Goal: Find specific page/section: Find specific page/section

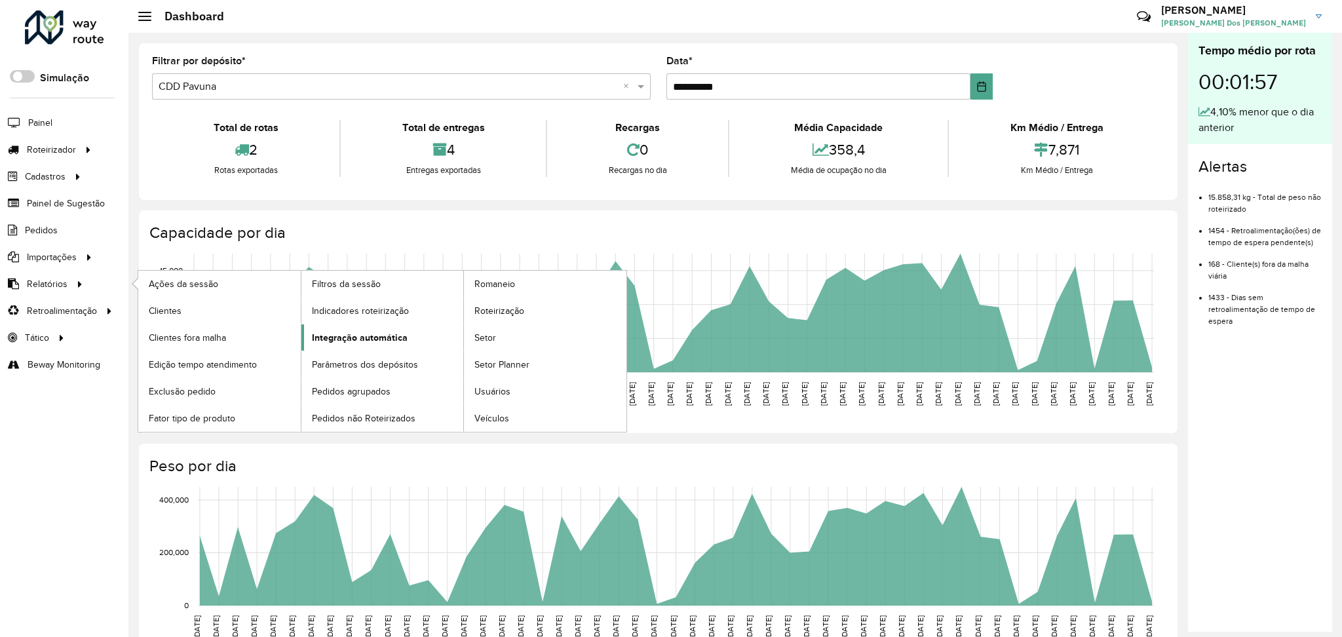
click at [379, 334] on span "Integração automática" at bounding box center [360, 338] width 96 height 14
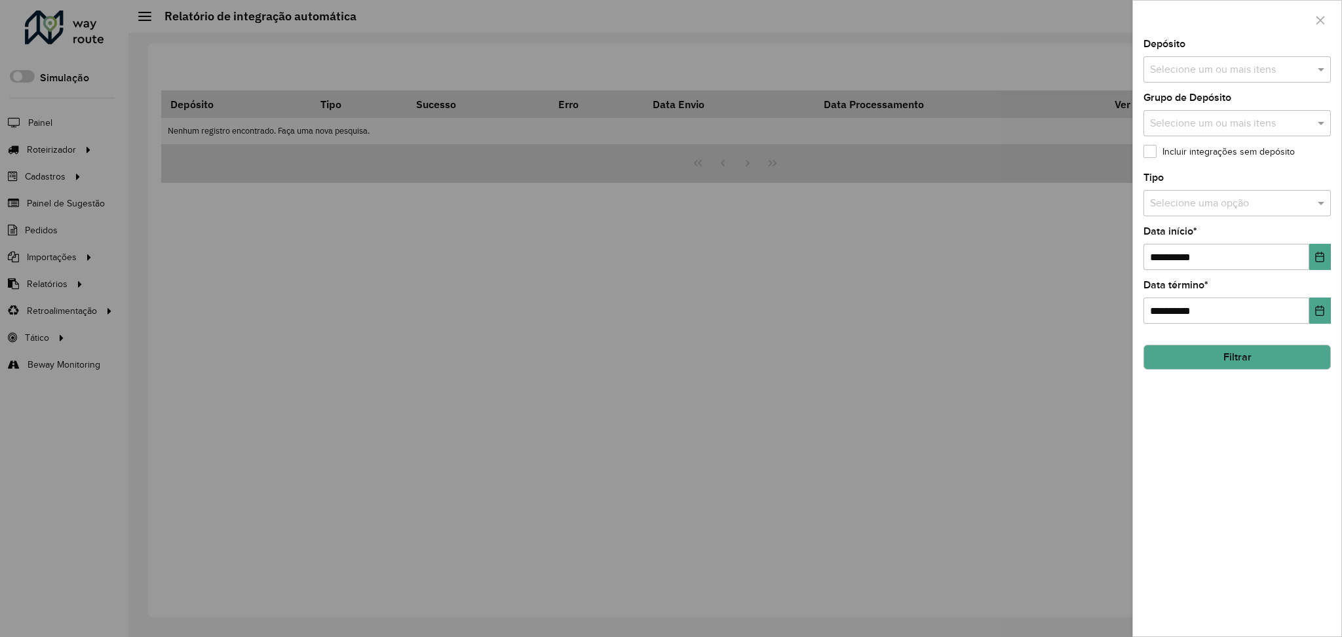
click at [1177, 153] on label "Incluir integrações sem depósito" at bounding box center [1218, 152] width 151 height 14
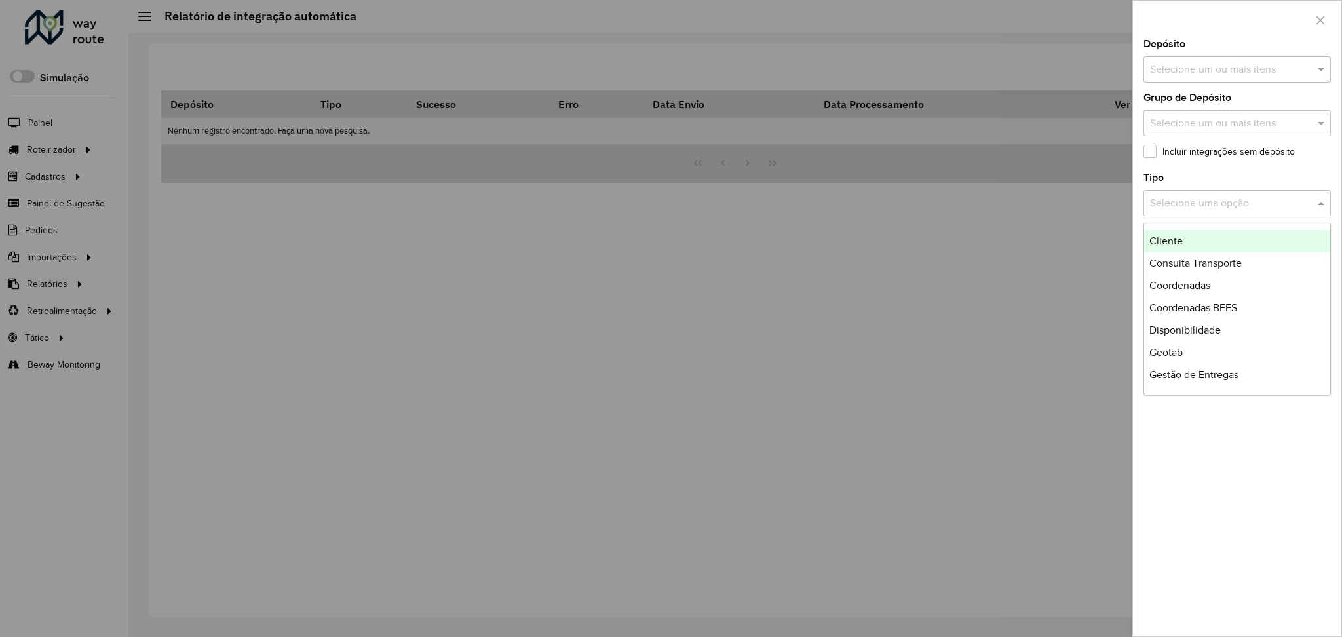
click at [1169, 205] on input "text" at bounding box center [1224, 204] width 148 height 16
click at [1204, 246] on div "Cliente" at bounding box center [1237, 241] width 186 height 22
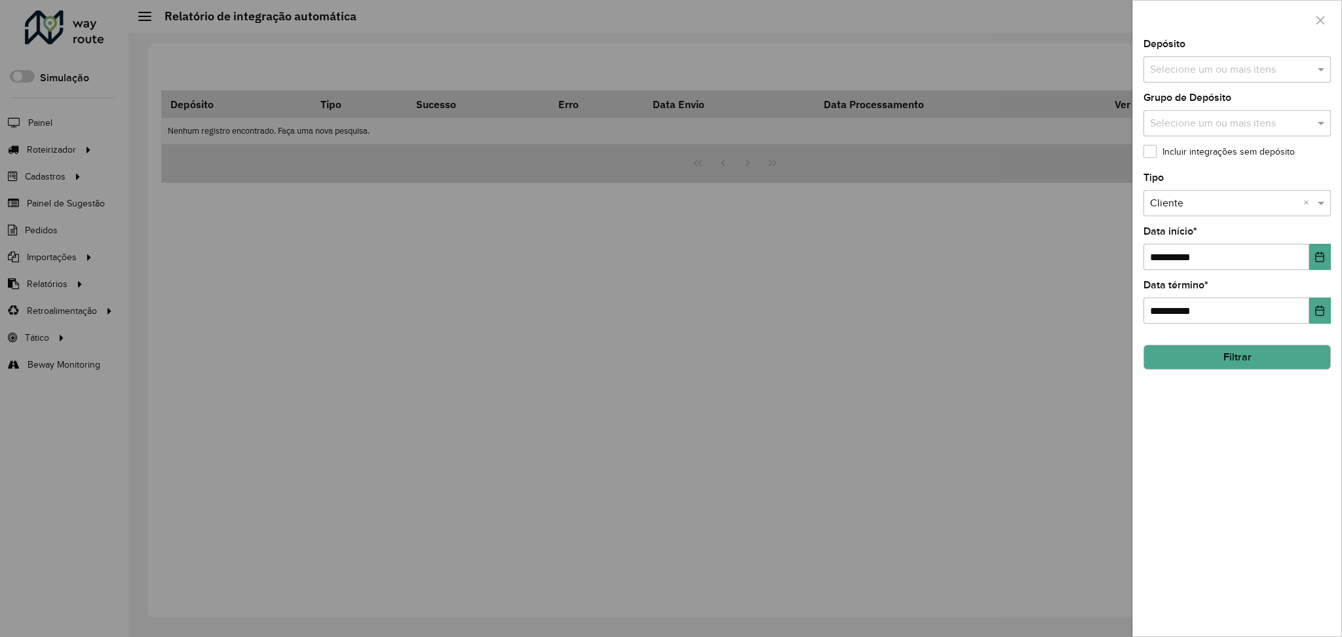
click at [1186, 66] on input "text" at bounding box center [1231, 70] width 168 height 16
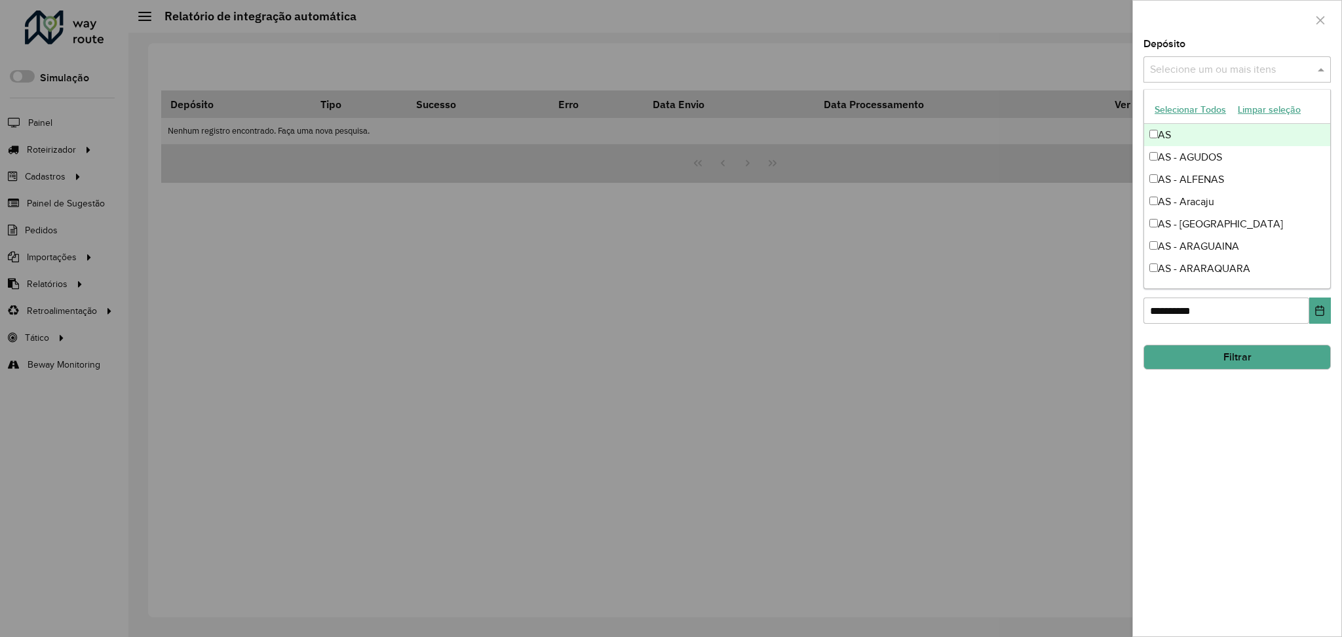
click at [1182, 109] on button "Selecionar Todos" at bounding box center [1190, 110] width 83 height 20
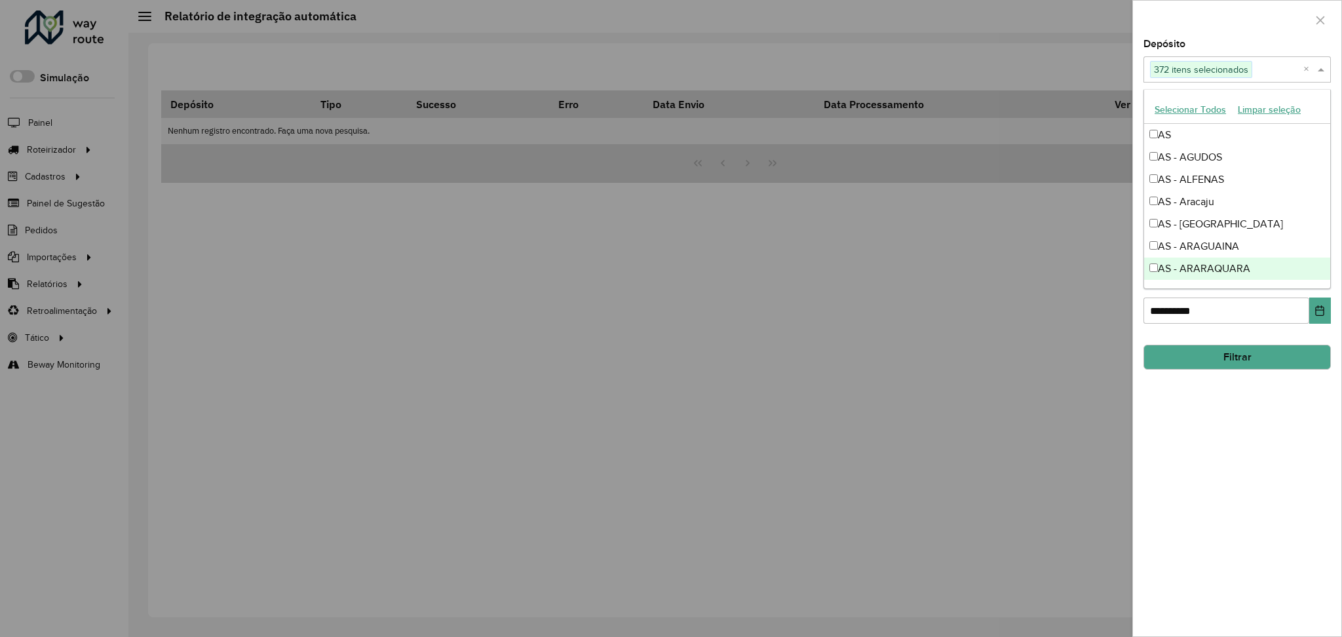
click at [1236, 427] on div "**********" at bounding box center [1237, 337] width 208 height 597
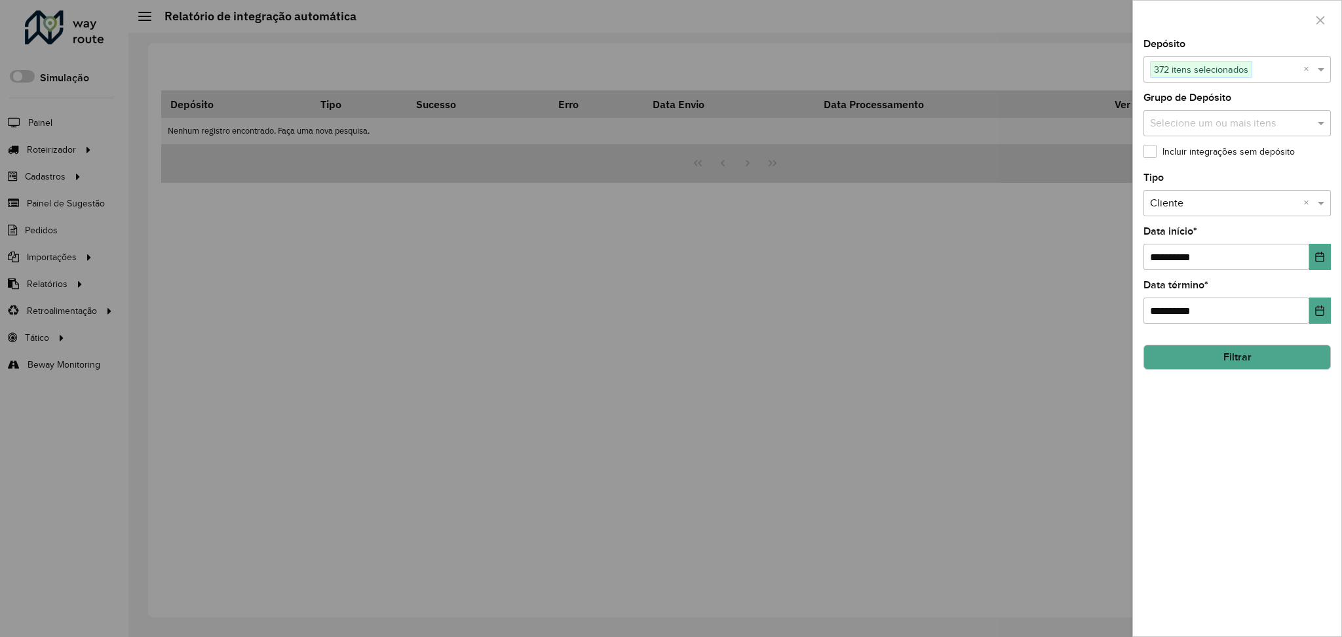
click at [1256, 356] on button "Filtrar" at bounding box center [1236, 357] width 187 height 25
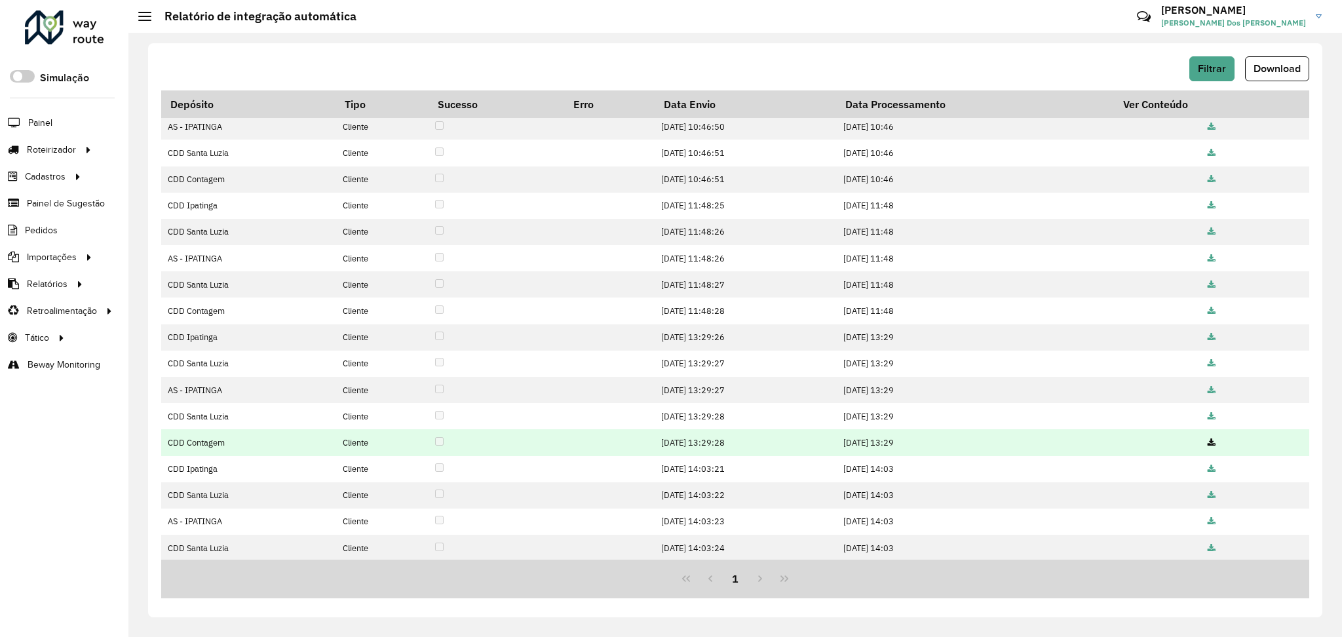
scroll to position [85, 0]
